Goal: Task Accomplishment & Management: Use online tool/utility

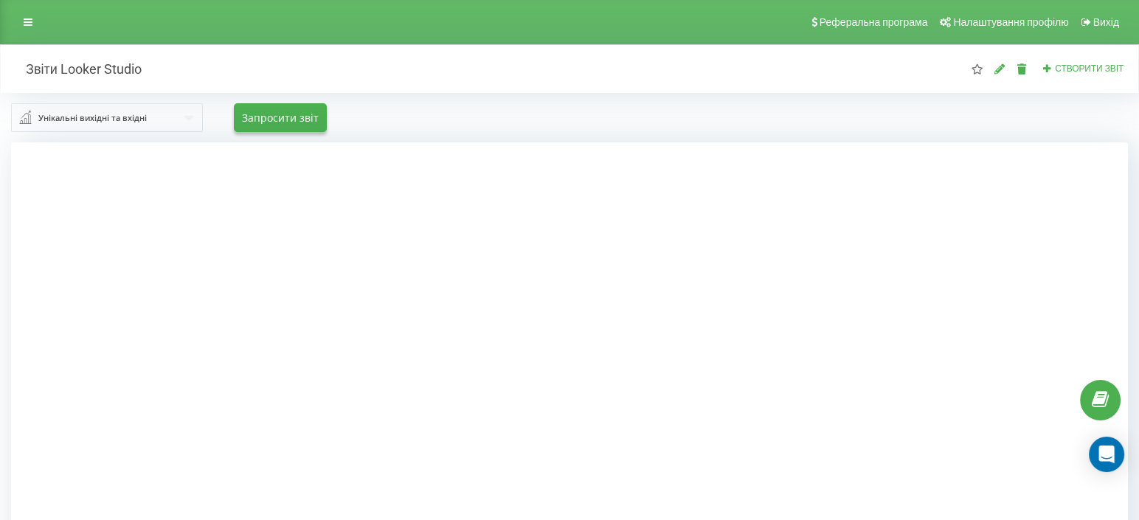
click at [24, 34] on div "Реферальна програма Налаштування профілю Вихід" at bounding box center [569, 22] width 1139 height 44
click at [31, 19] on icon at bounding box center [28, 22] width 9 height 10
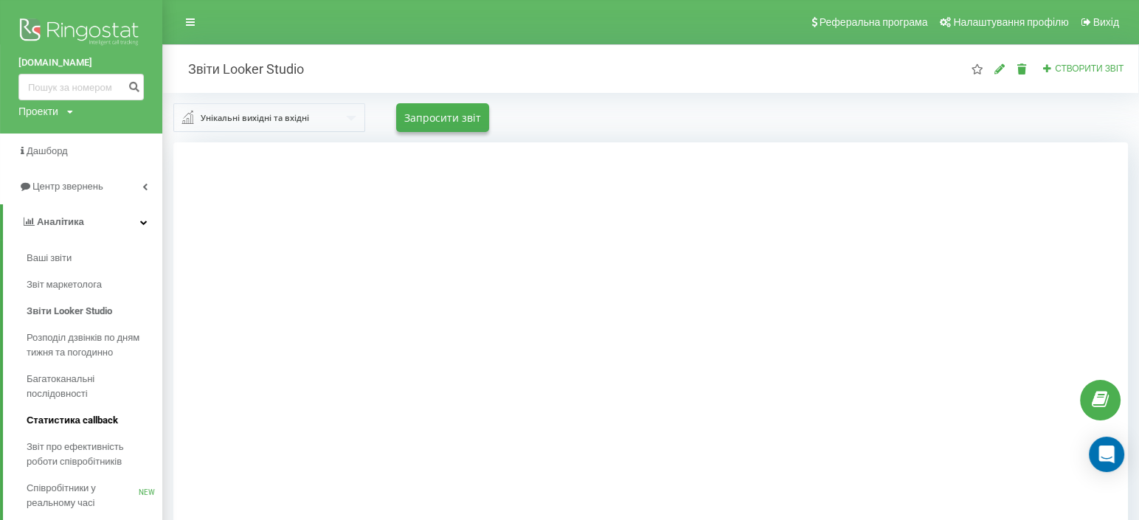
click at [72, 423] on span "Статистика callback" at bounding box center [73, 420] width 92 height 15
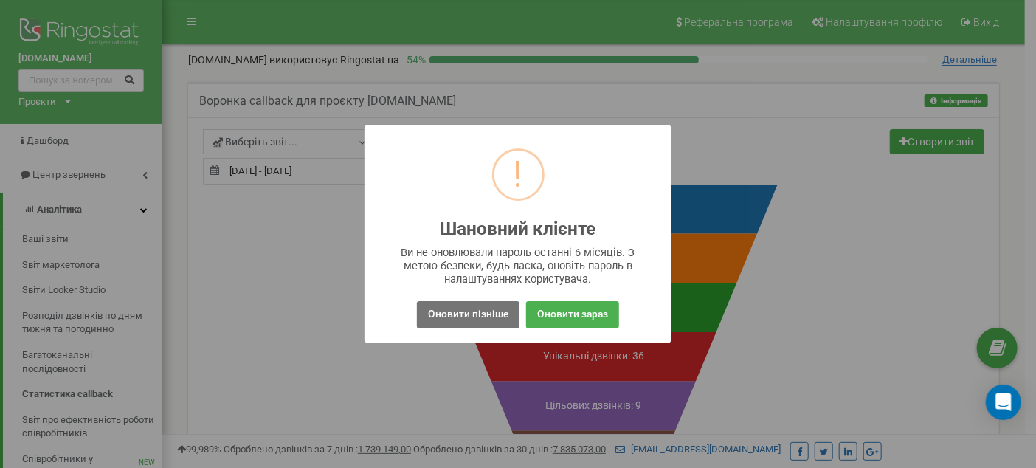
click at [69, 179] on div "! Шановний клієнте × Ви не оновлювали пароль останні 6 місяців. З метою безпеки…" at bounding box center [518, 234] width 1036 height 468
click at [496, 317] on button "Оновити пізніше" at bounding box center [468, 314] width 103 height 27
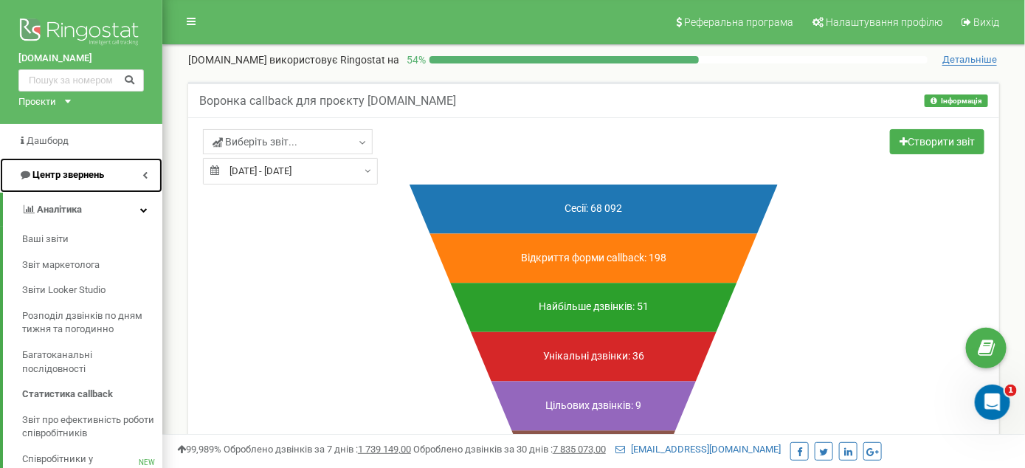
click at [67, 180] on span "Центр звернень" at bounding box center [61, 175] width 86 height 14
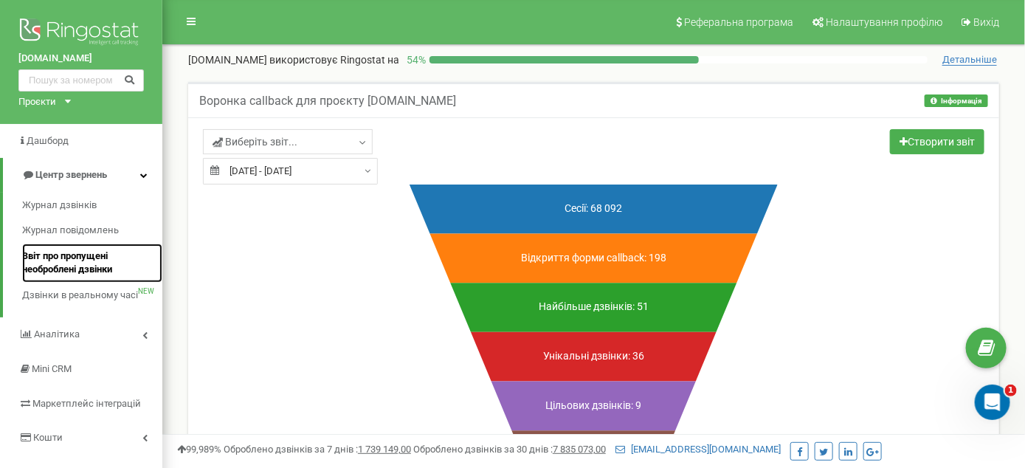
click at [65, 269] on span "Звіт про пропущені необроблені дзвінки" at bounding box center [88, 262] width 133 height 27
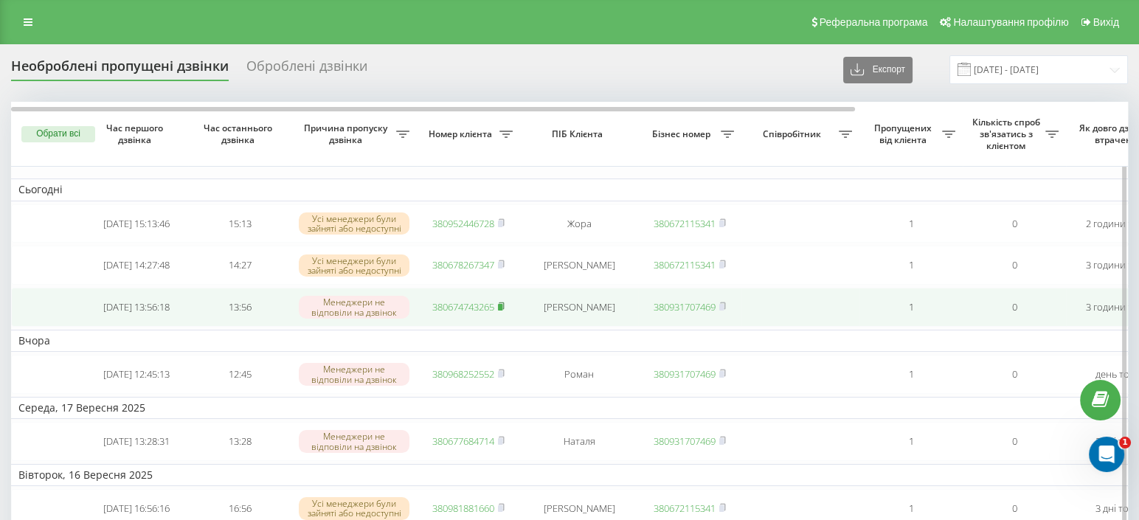
click at [505, 310] on icon at bounding box center [501, 306] width 7 height 9
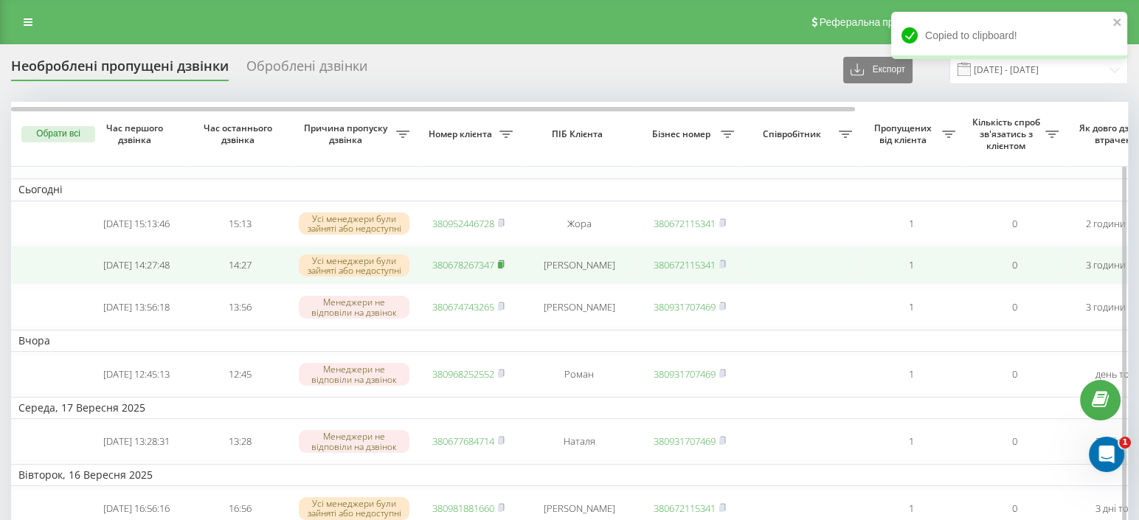
click at [503, 269] on rect at bounding box center [500, 265] width 4 height 7
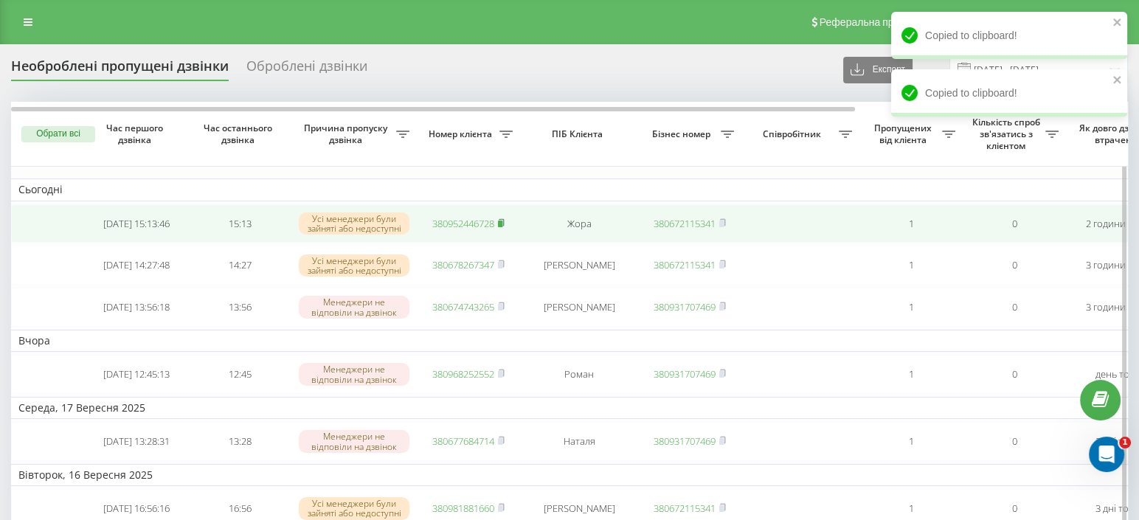
click at [501, 221] on rect at bounding box center [500, 224] width 4 height 7
